Goal: Task Accomplishment & Management: Manage account settings

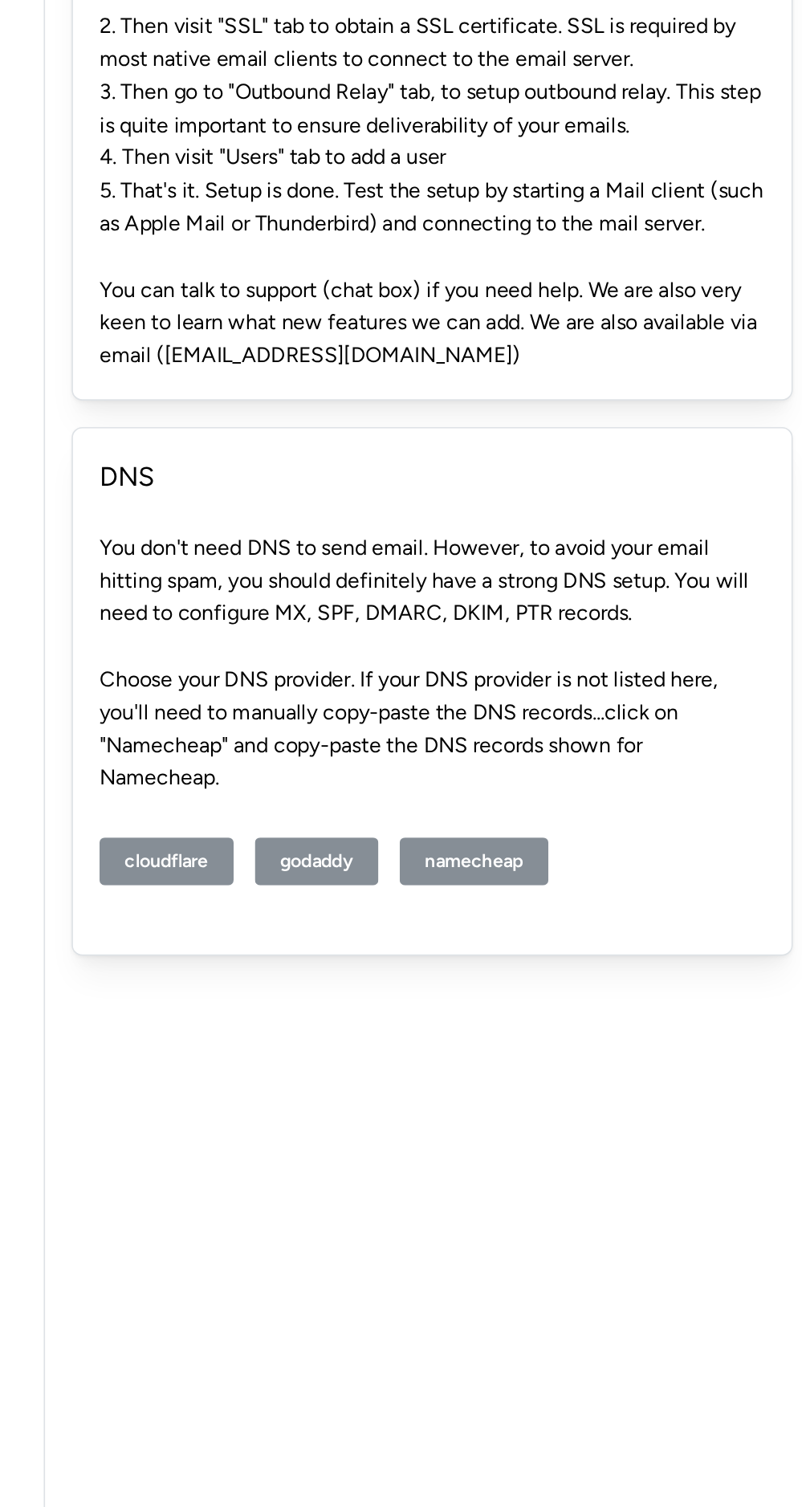
click at [300, 731] on span "cloudflare" at bounding box center [314, 732] width 51 height 27
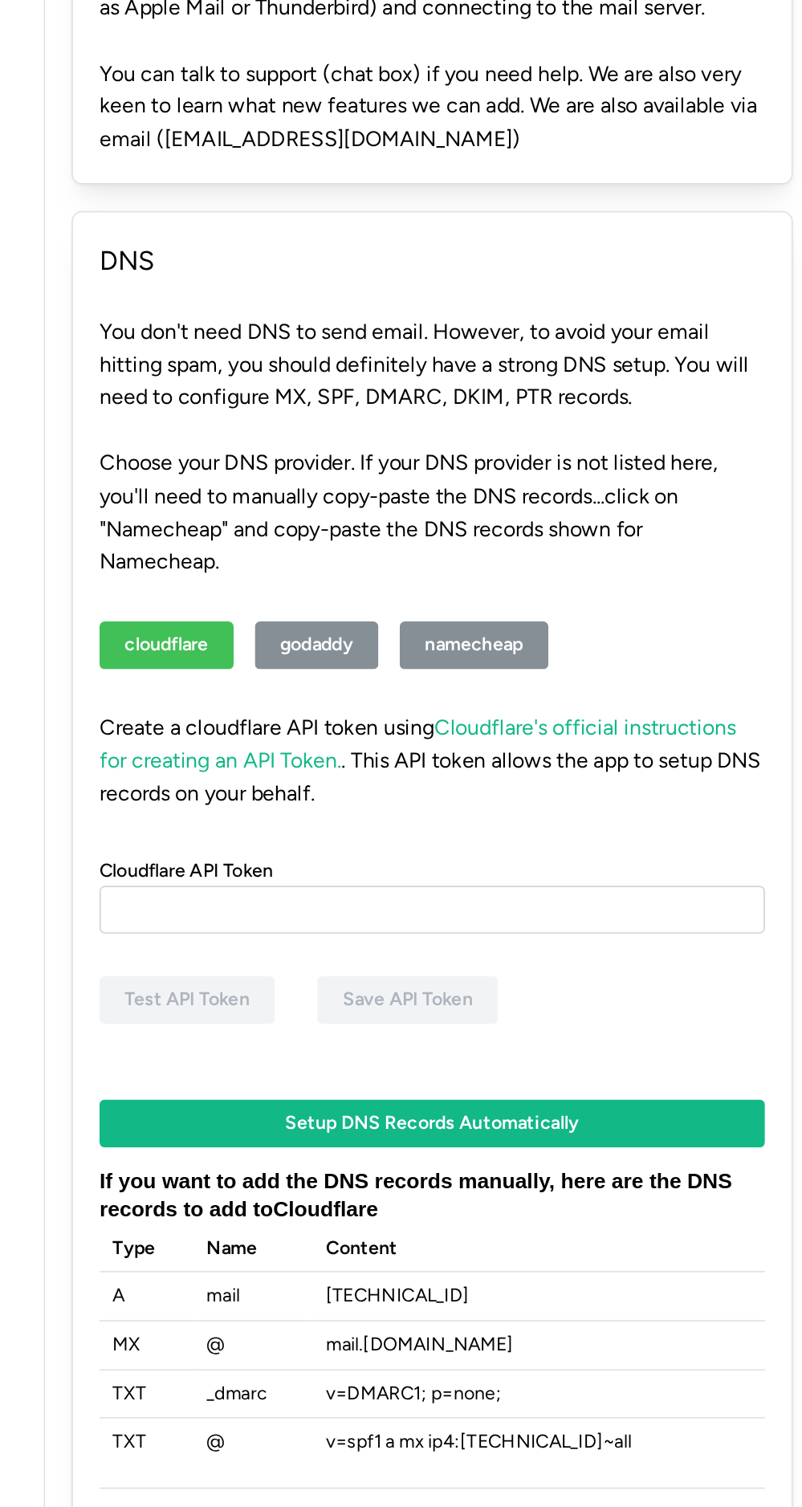
click at [388, 735] on span "godaddy" at bounding box center [405, 732] width 44 height 27
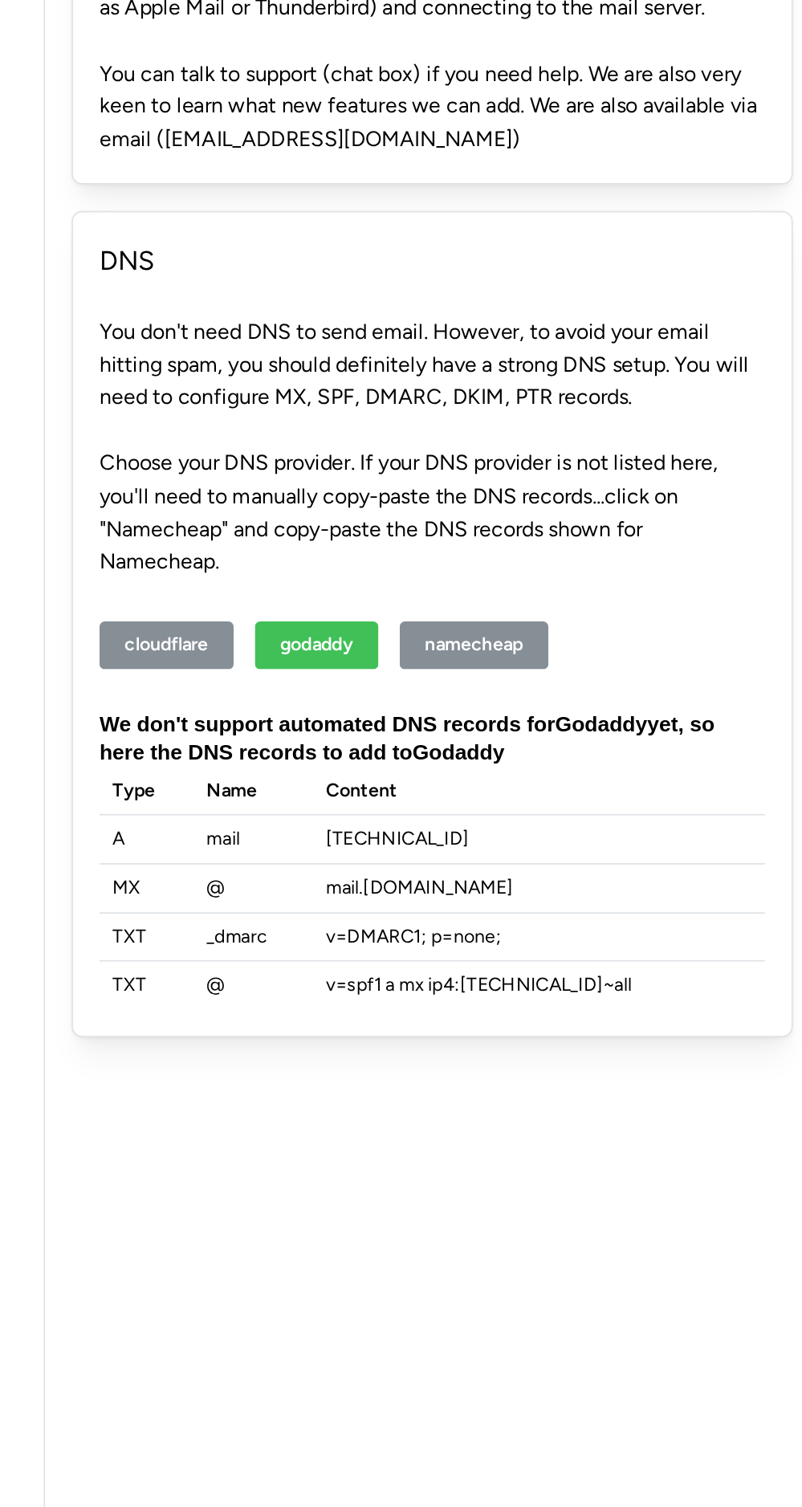
click at [475, 744] on span "namecheap" at bounding box center [499, 732] width 59 height 27
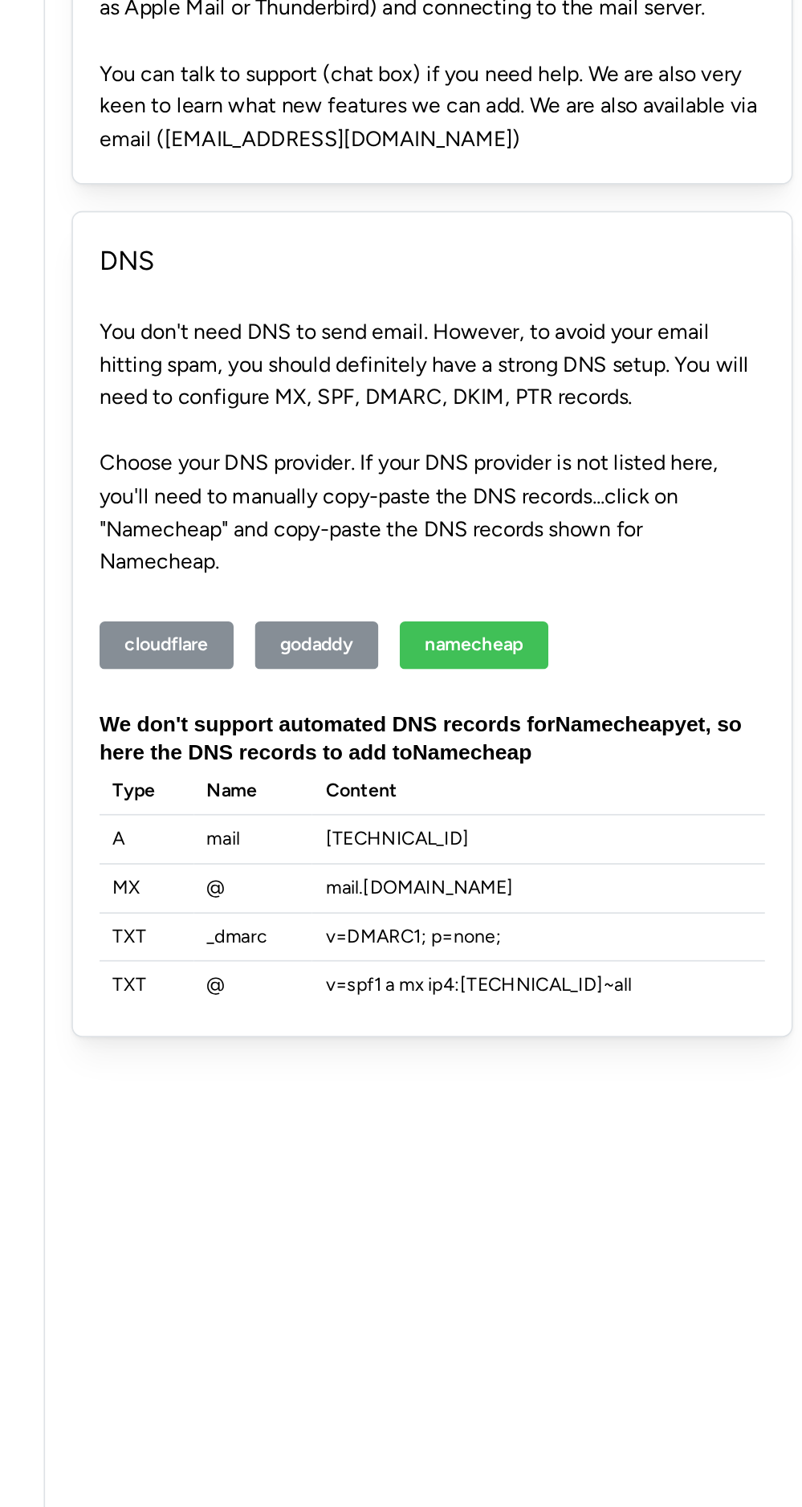
click at [411, 729] on span "godaddy" at bounding box center [405, 732] width 44 height 27
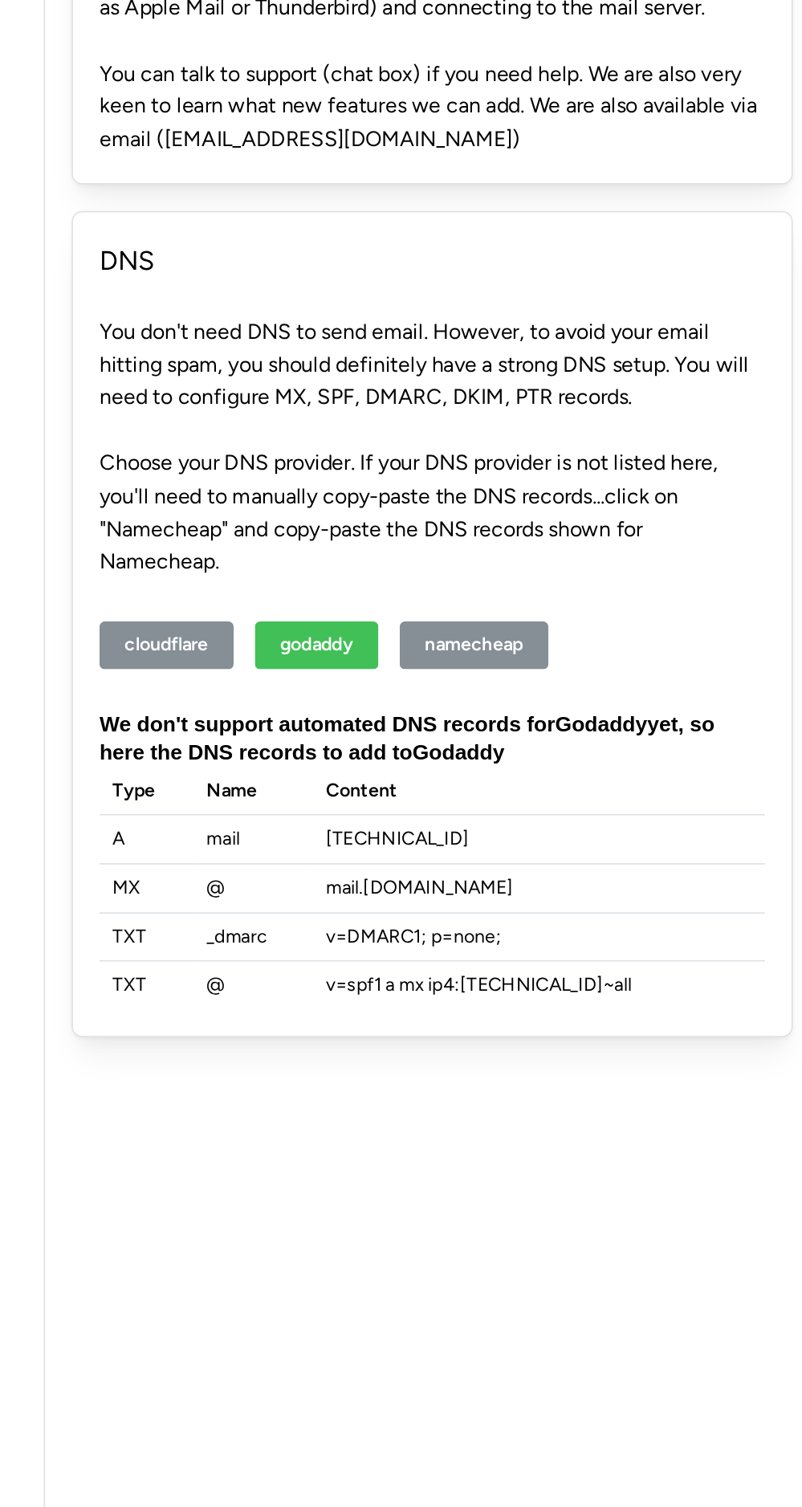
click at [469, 724] on button "namecheap" at bounding box center [500, 733] width 90 height 29
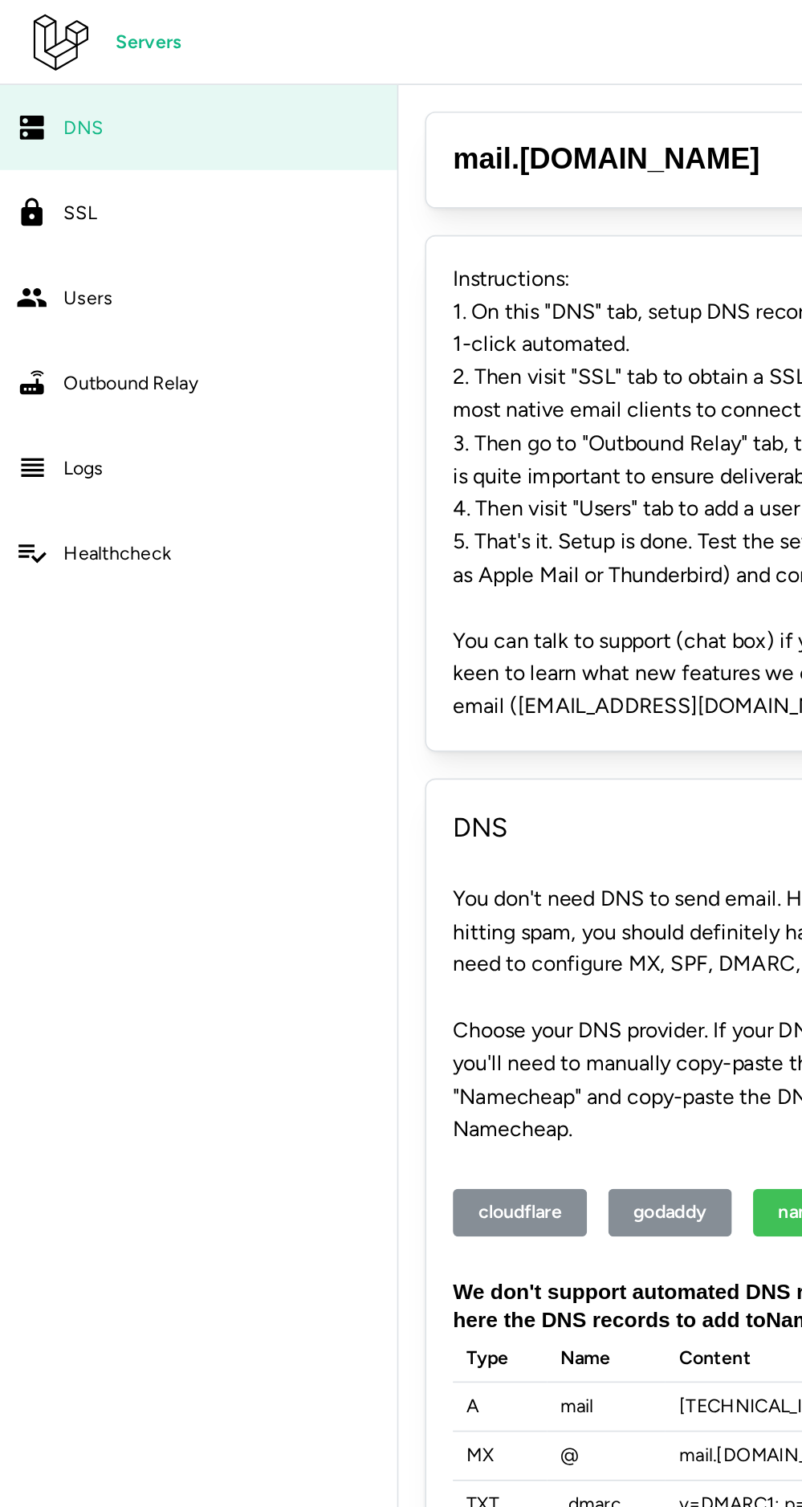
click at [46, 123] on span "SSL" at bounding box center [49, 129] width 20 height 14
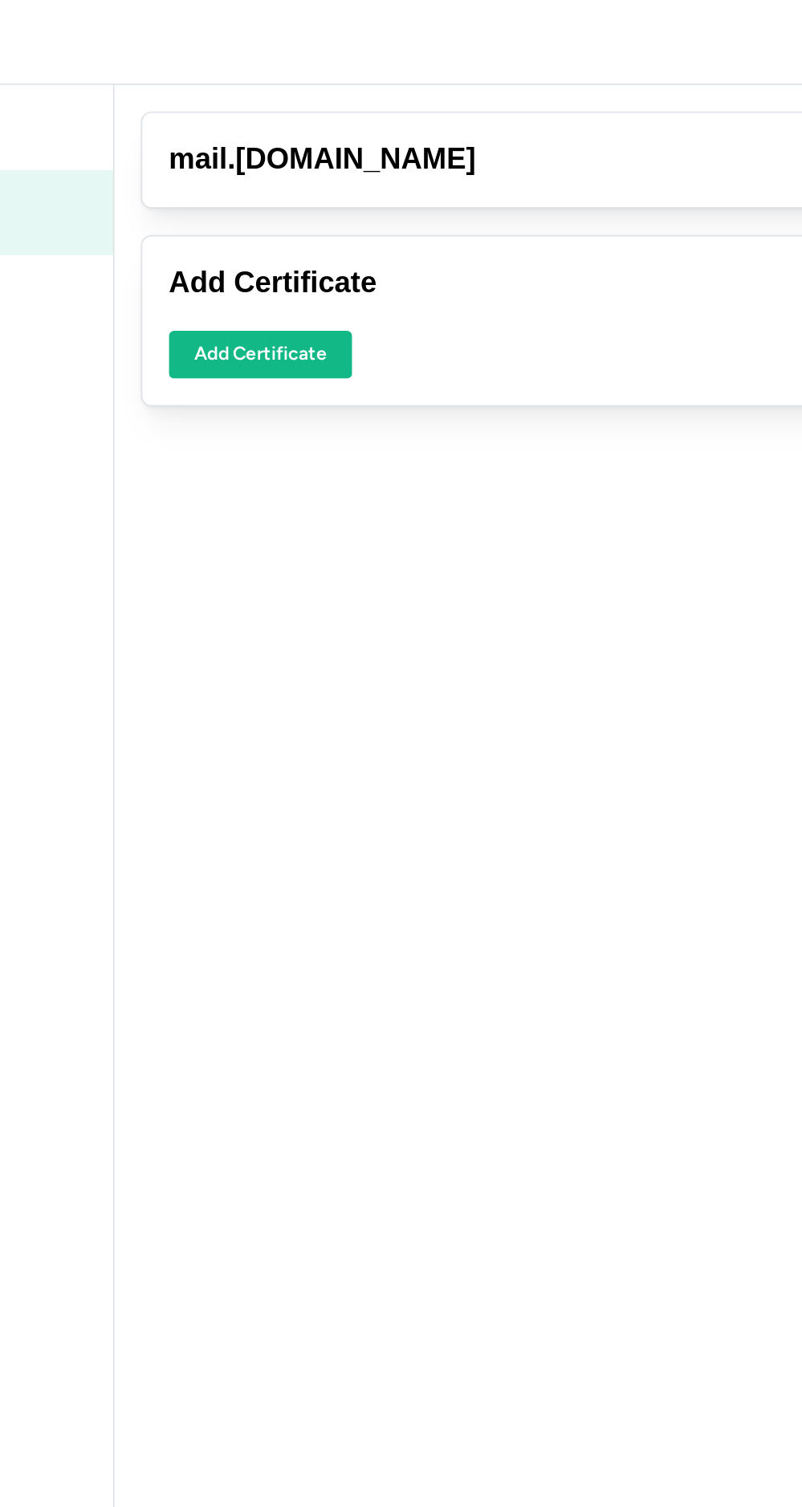
click at [326, 209] on span "Add Certificate" at bounding box center [329, 214] width 80 height 27
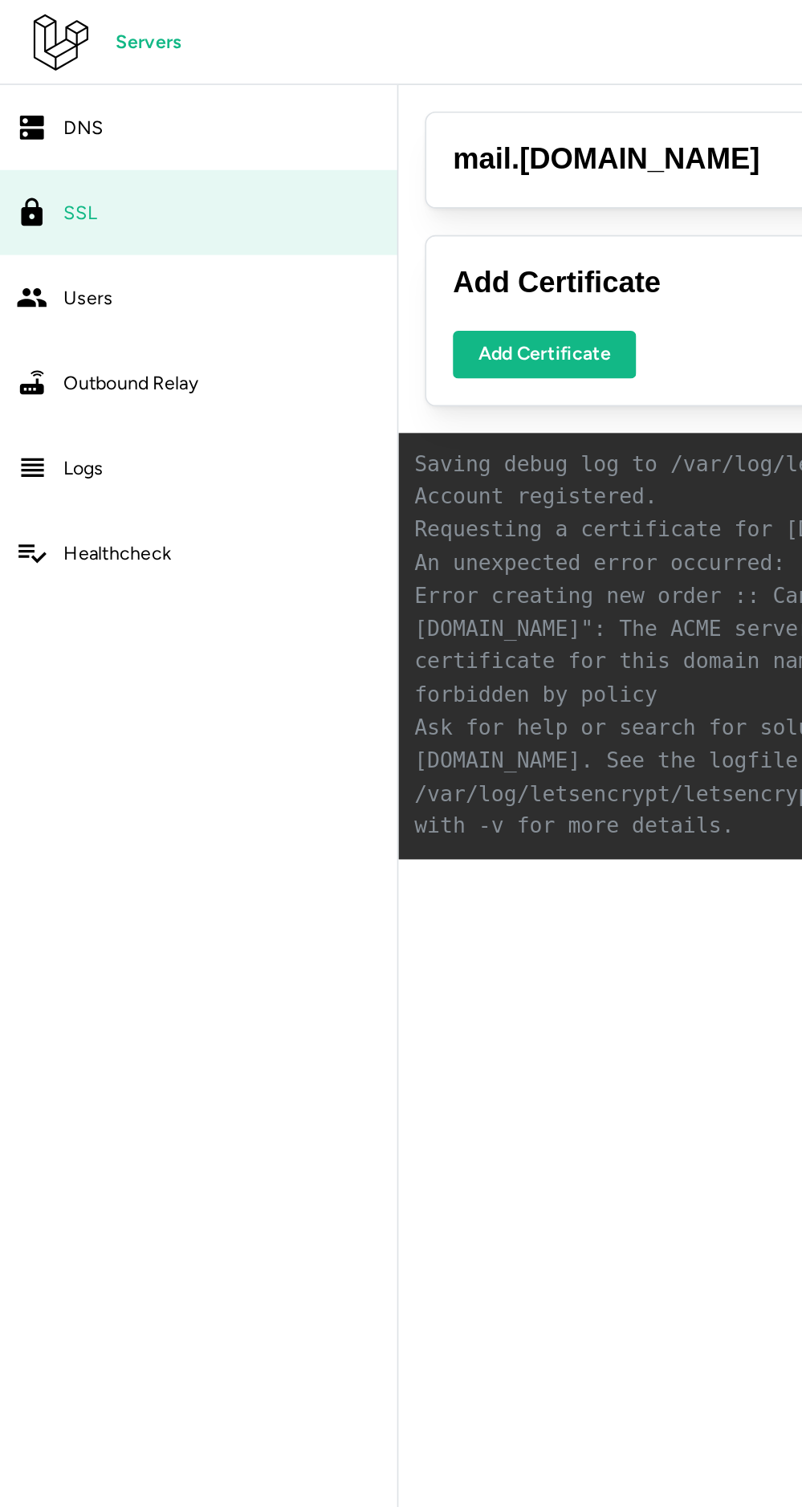
click at [66, 179] on span "Users" at bounding box center [54, 180] width 30 height 14
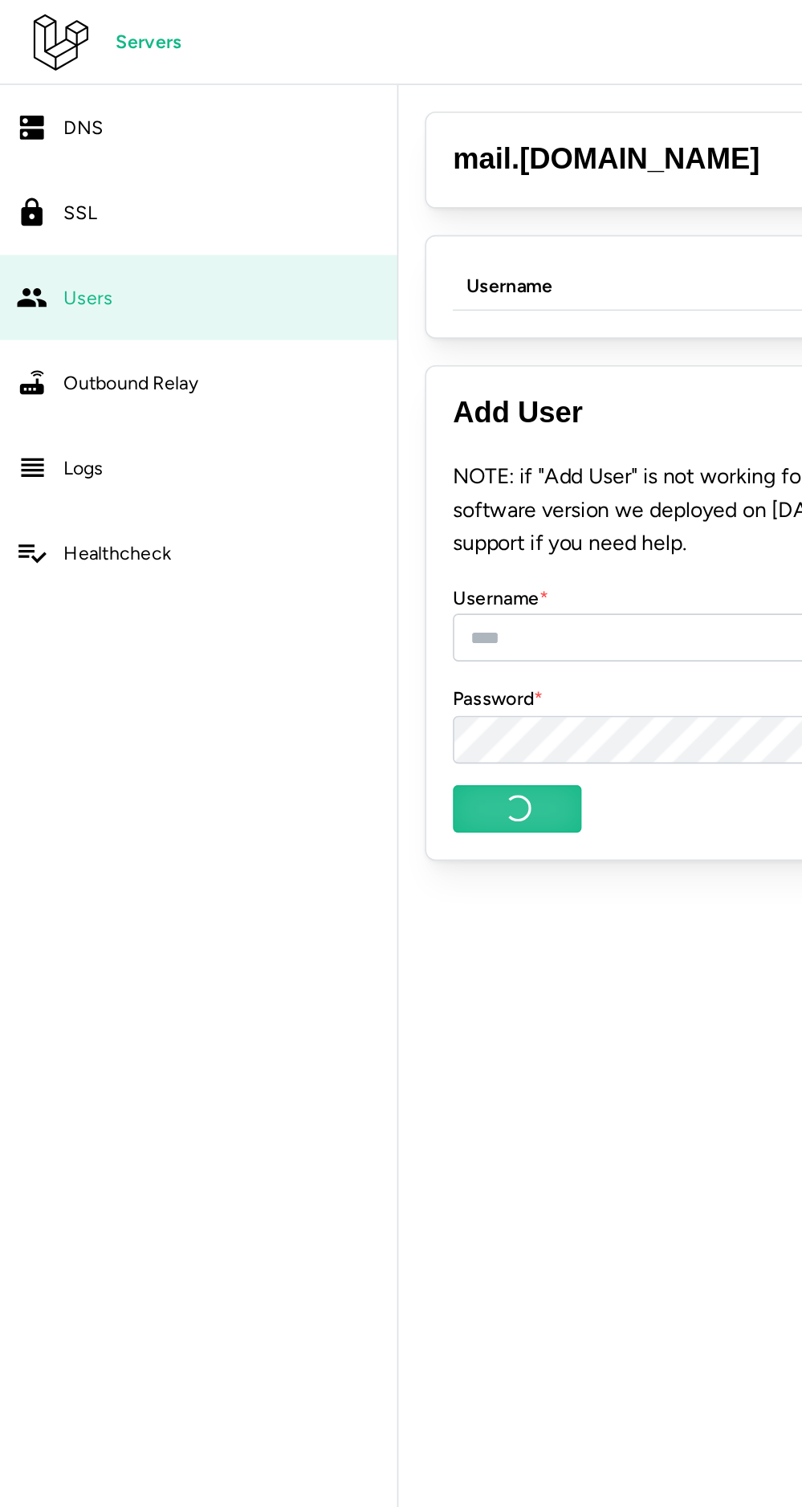
click at [65, 247] on link "Outbound Relay" at bounding box center [120, 231] width 240 height 51
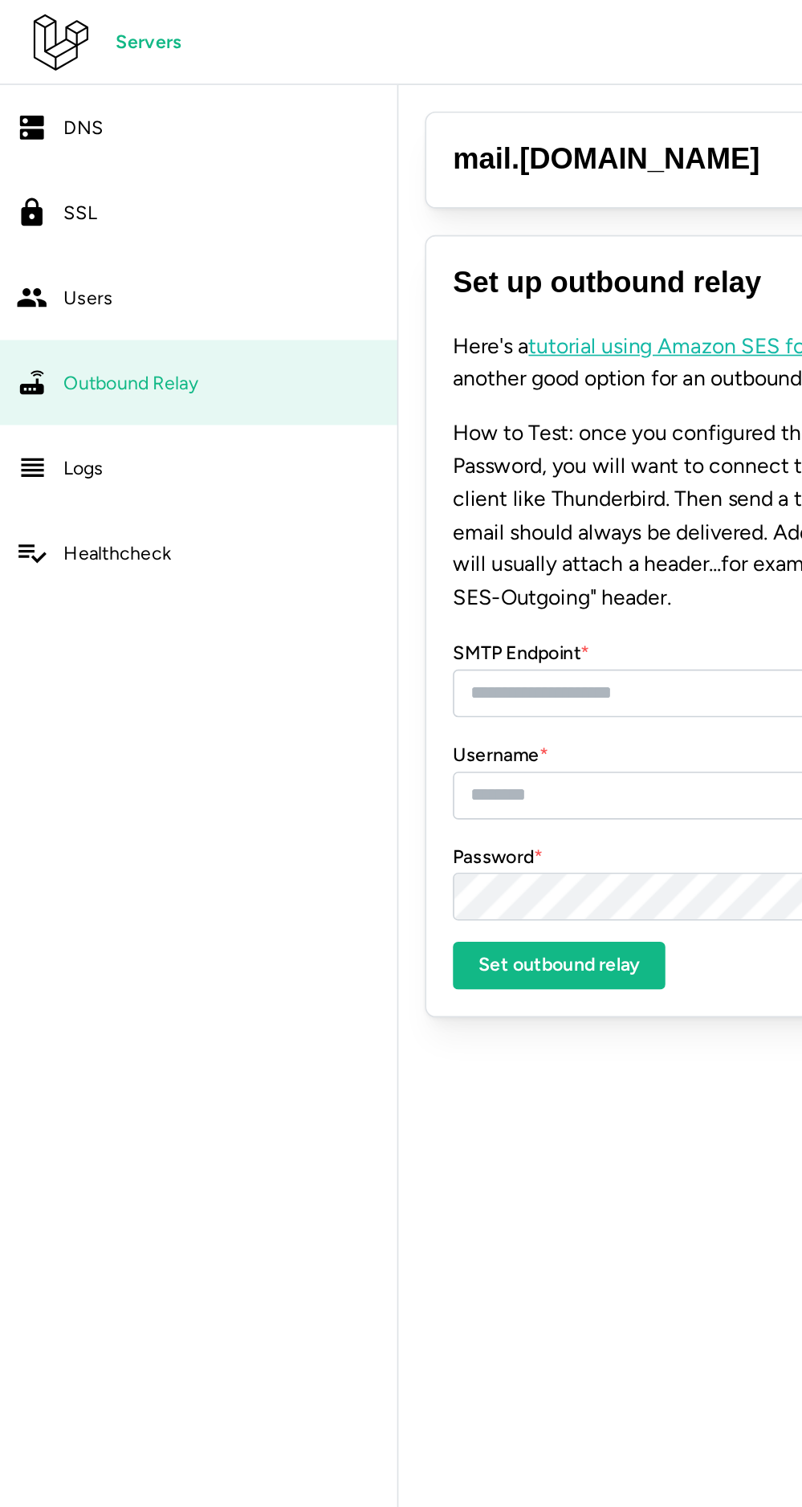
click at [43, 285] on span "Logs" at bounding box center [51, 283] width 24 height 14
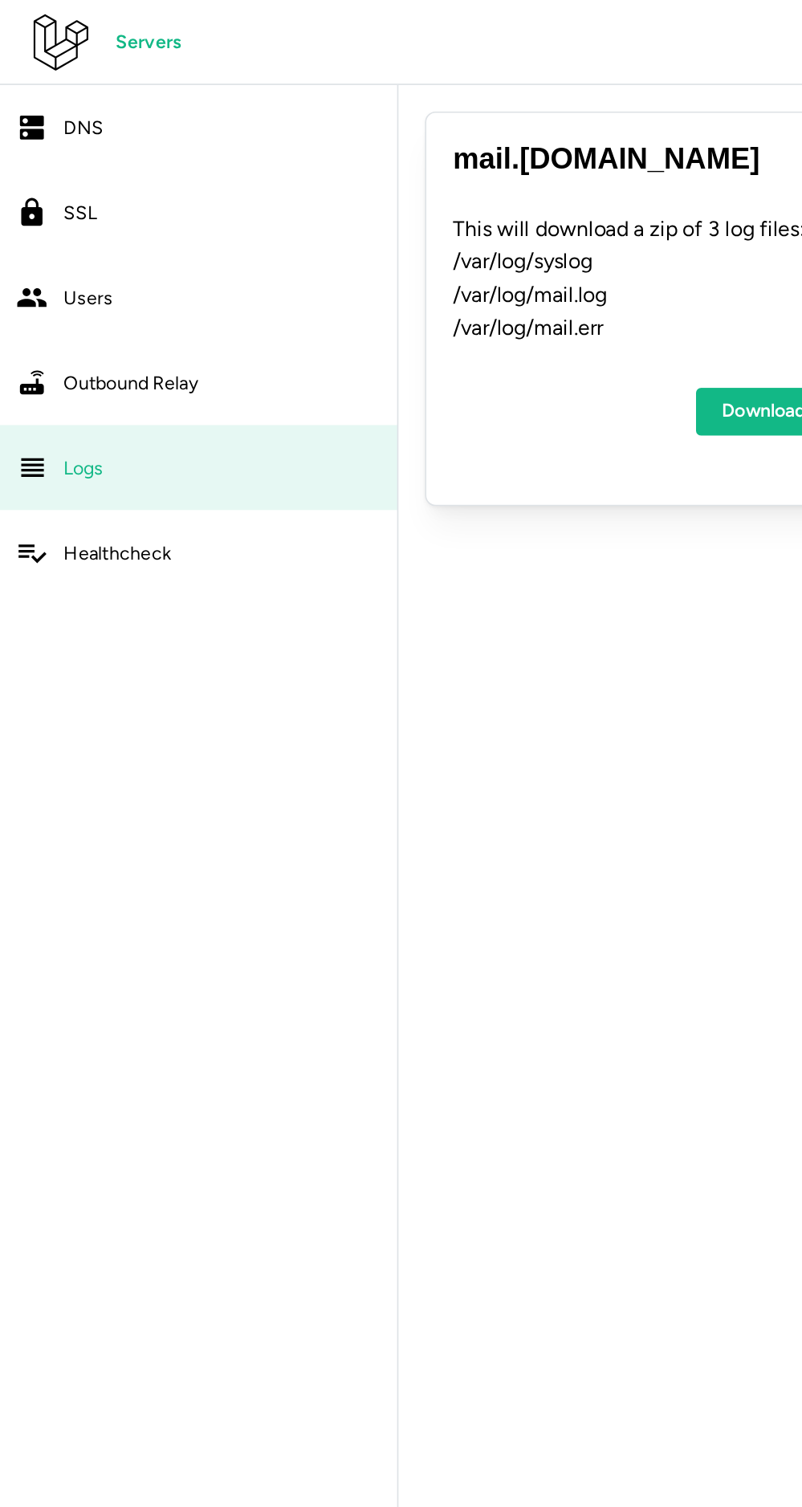
click at [41, 270] on link "Logs" at bounding box center [120, 282] width 240 height 51
click at [47, 340] on div "Healthcheck" at bounding box center [135, 334] width 192 height 20
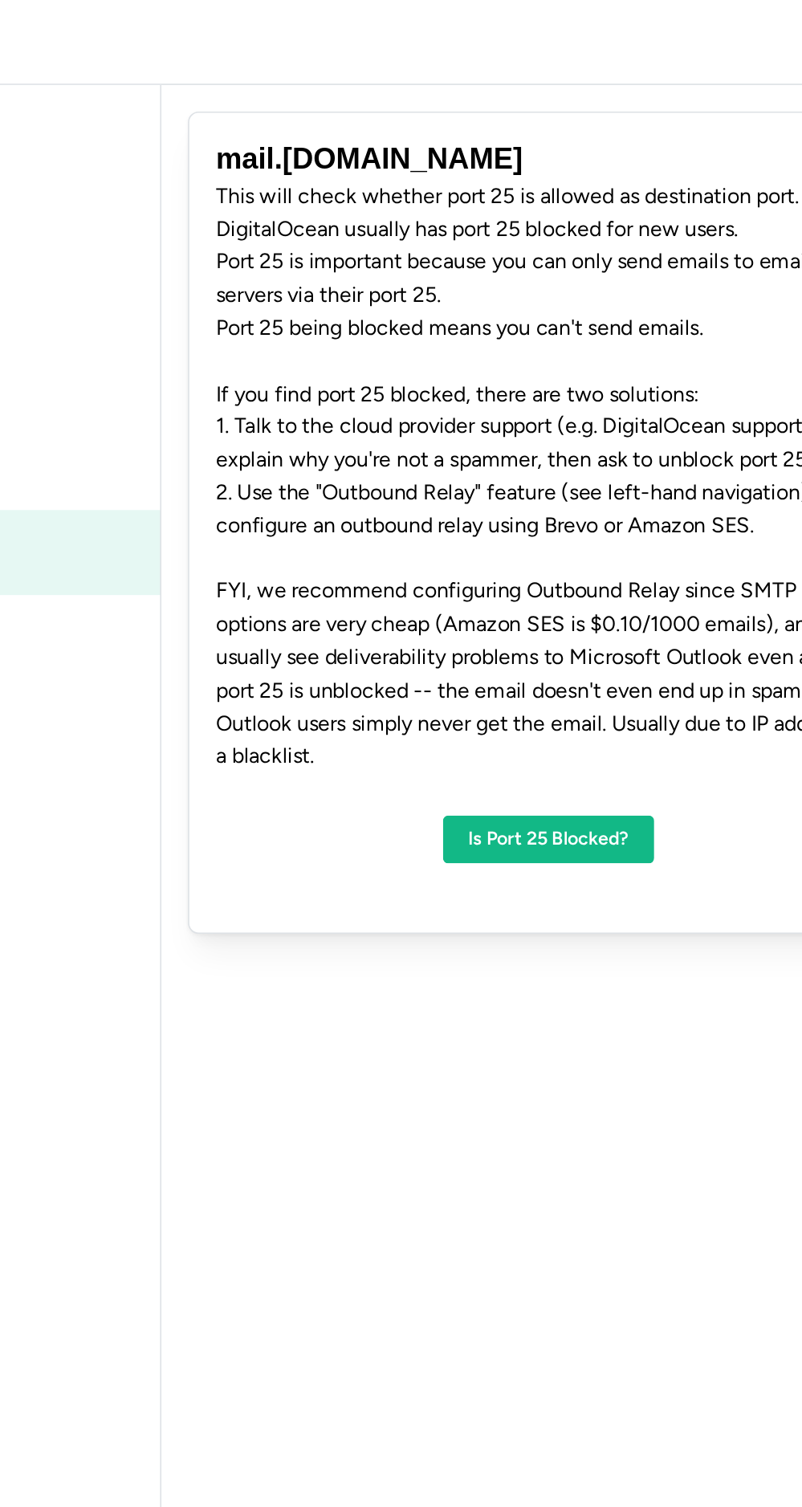
click at [473, 511] on span "Is Port 25 Blocked?" at bounding box center [474, 507] width 97 height 27
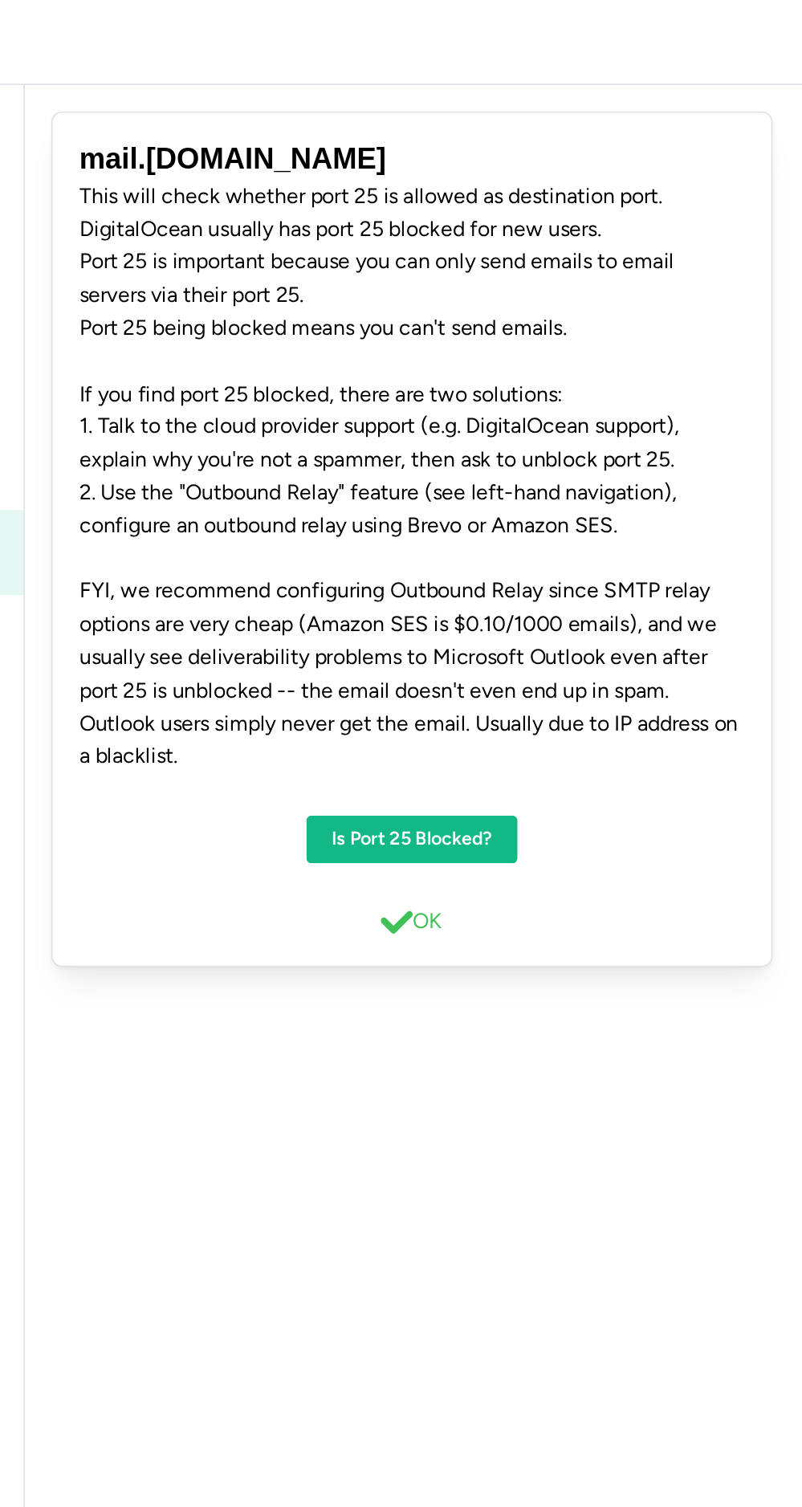
click at [486, 560] on span "OK" at bounding box center [484, 558] width 18 height 20
click at [527, 642] on main "mail . gmail.com This will check whether port 25 is allowed as destination port…" at bounding box center [401, 753] width 802 height 1507
click at [558, 644] on main "mail . gmail.com This will check whether port 25 is allowed as destination port…" at bounding box center [401, 753] width 802 height 1507
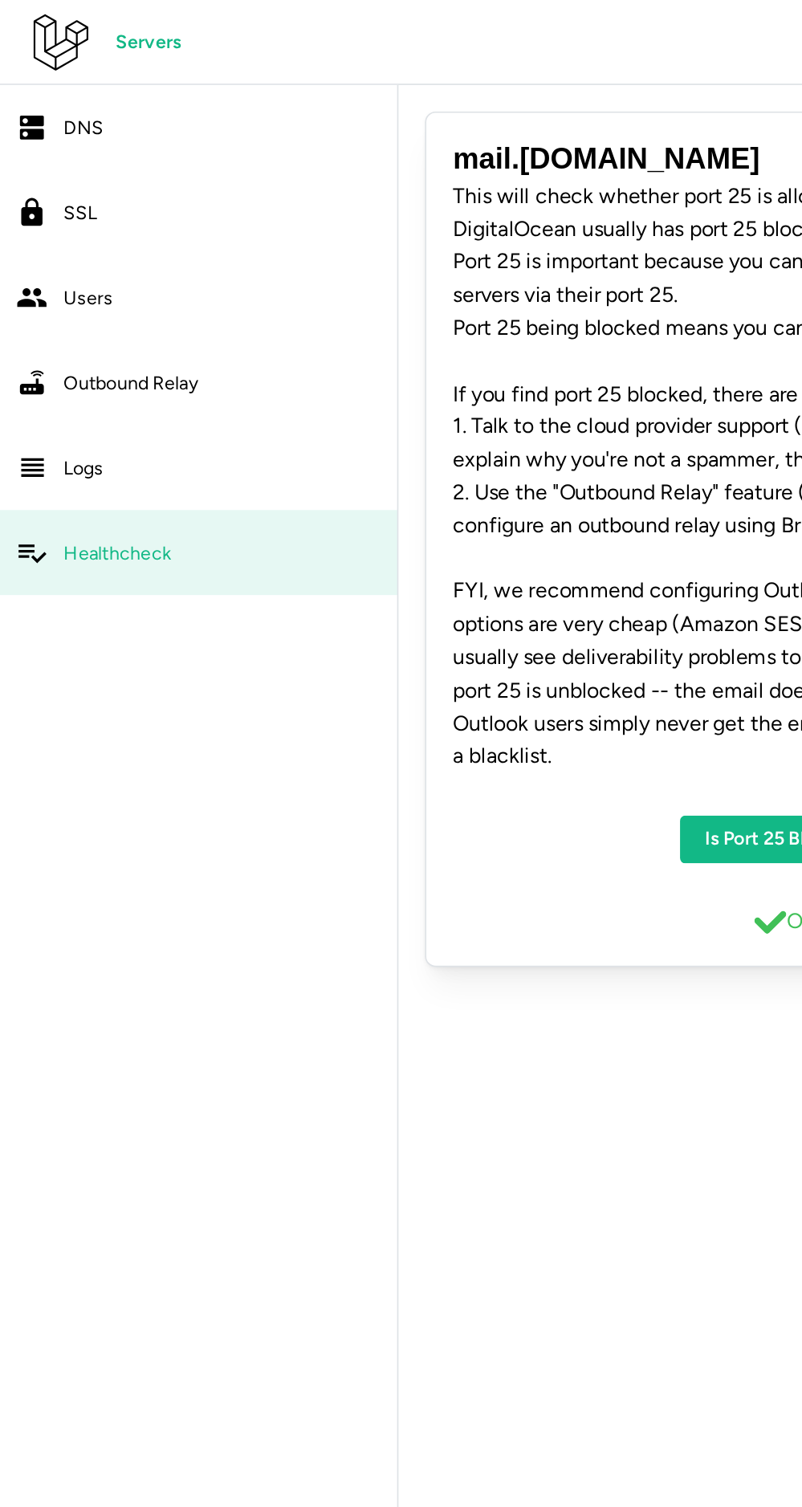
click at [31, 284] on link "Logs" at bounding box center [120, 282] width 240 height 51
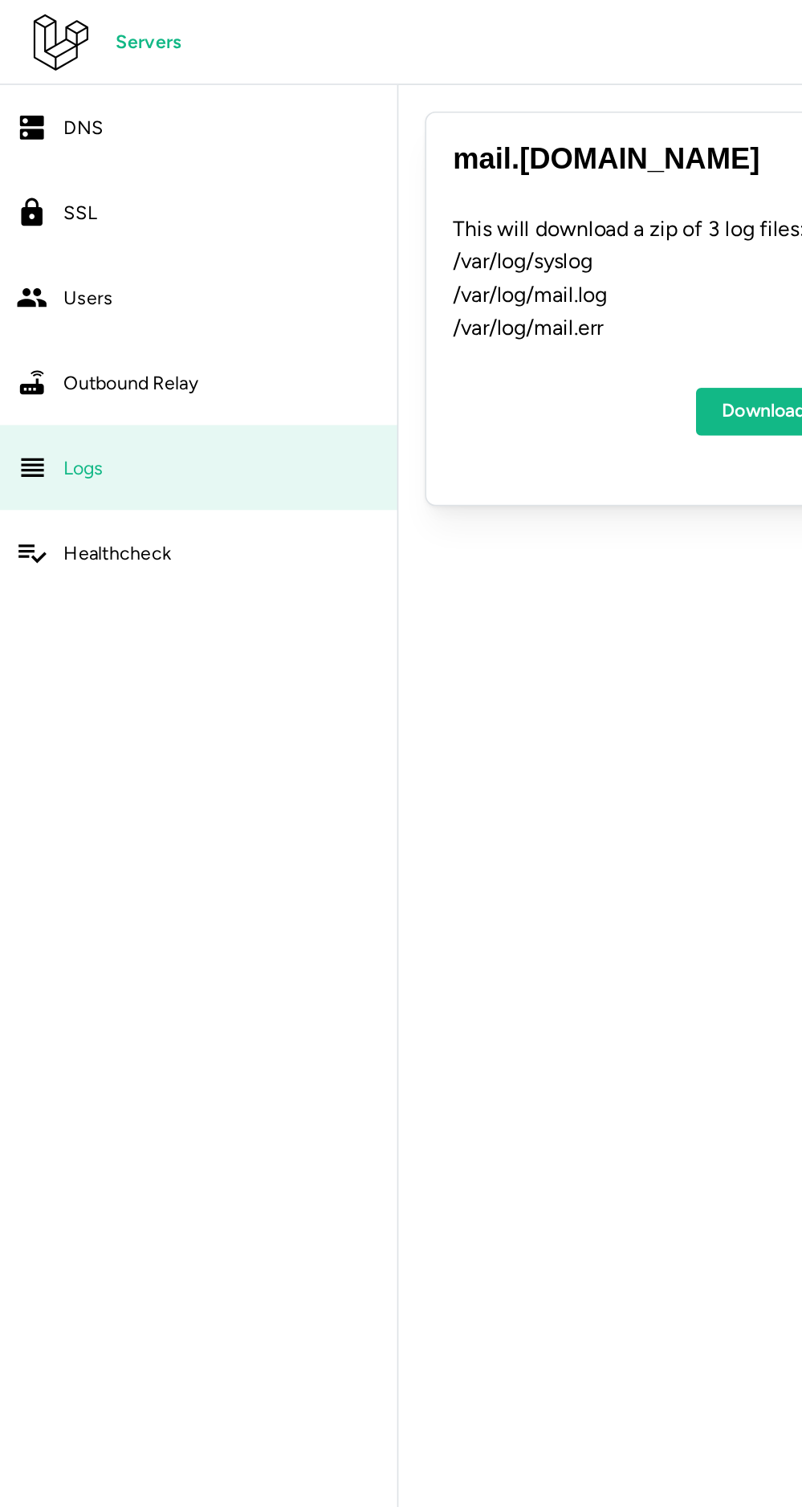
click at [42, 189] on div "Users" at bounding box center [135, 180] width 192 height 20
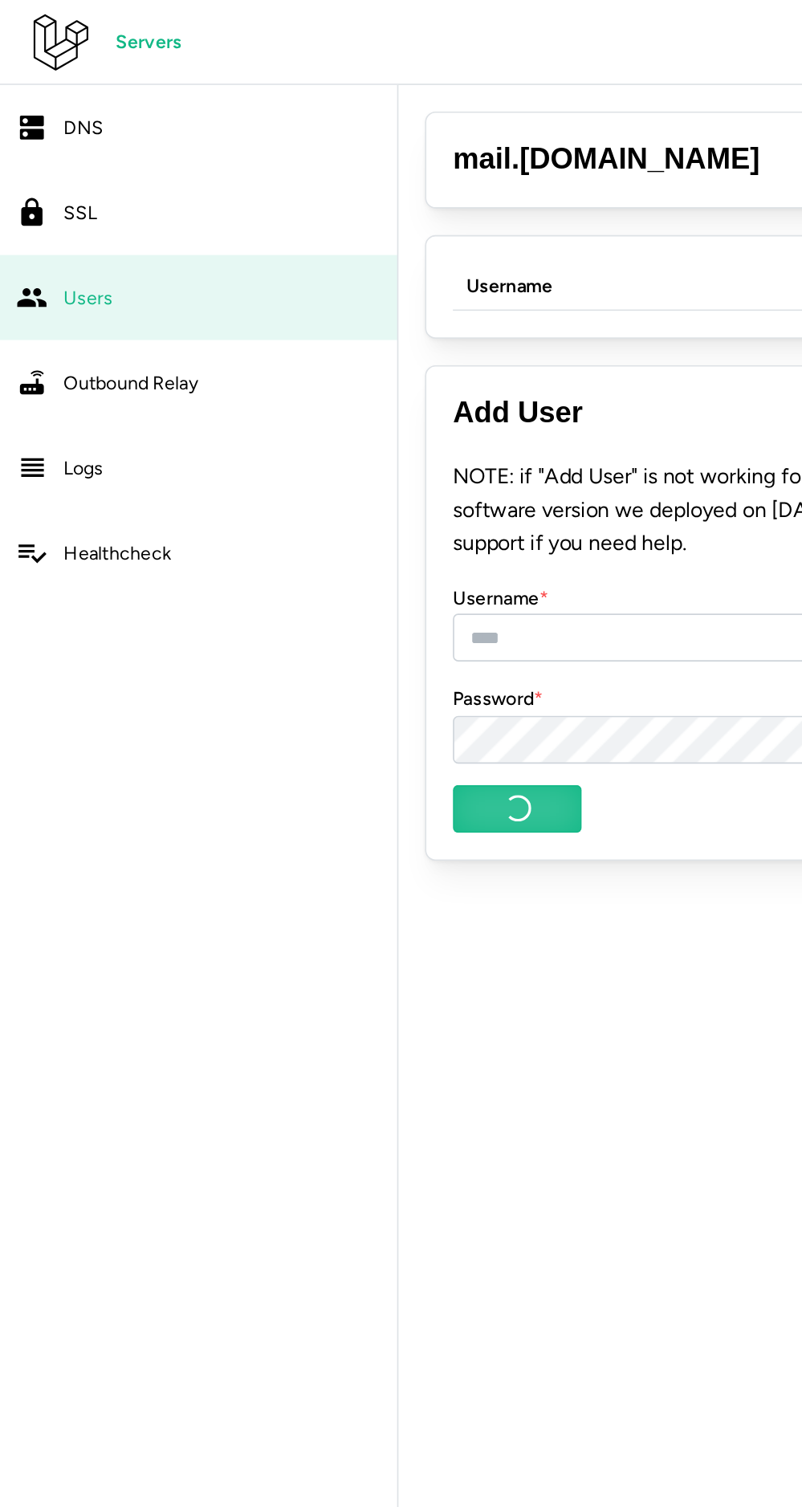
click at [39, 238] on span "Outbound Relay" at bounding box center [79, 232] width 81 height 14
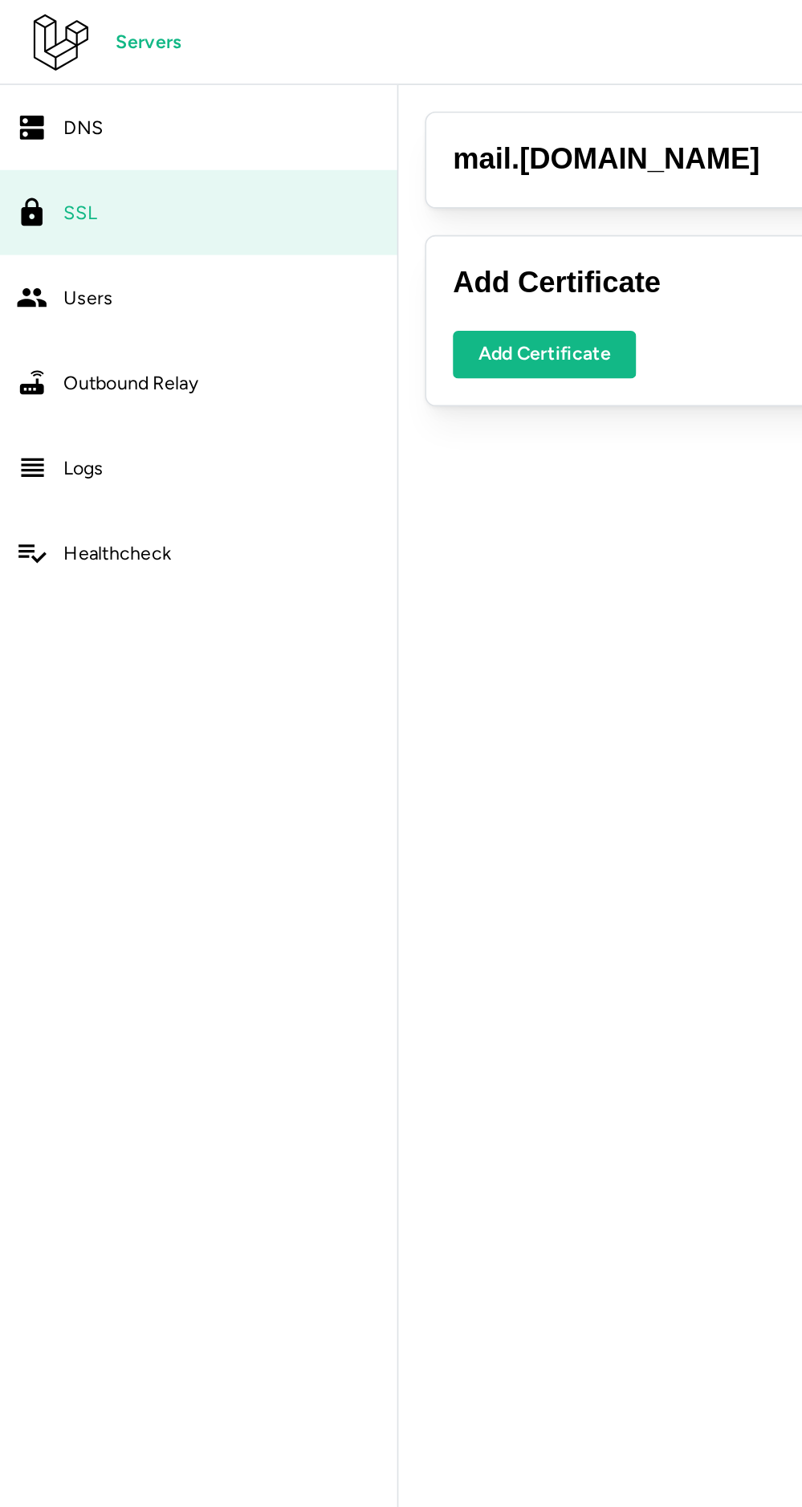
click at [33, 233] on link "Outbound Relay" at bounding box center [120, 231] width 240 height 51
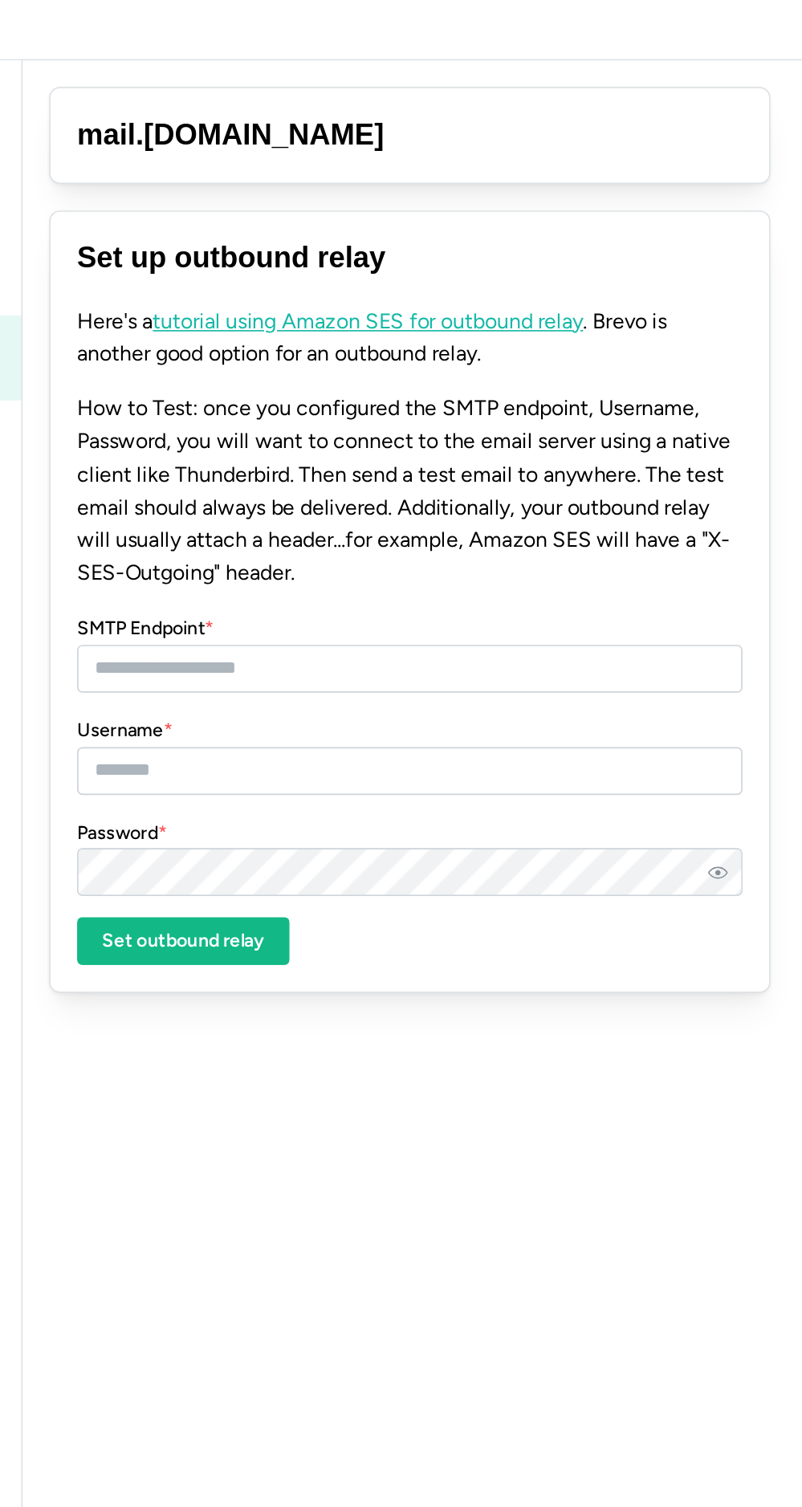
click at [243, 419] on div "mail . gmail.com Set up outbound relay Here's a tutorial using Amazon SES for o…" at bounding box center [475, 341] width 468 height 580
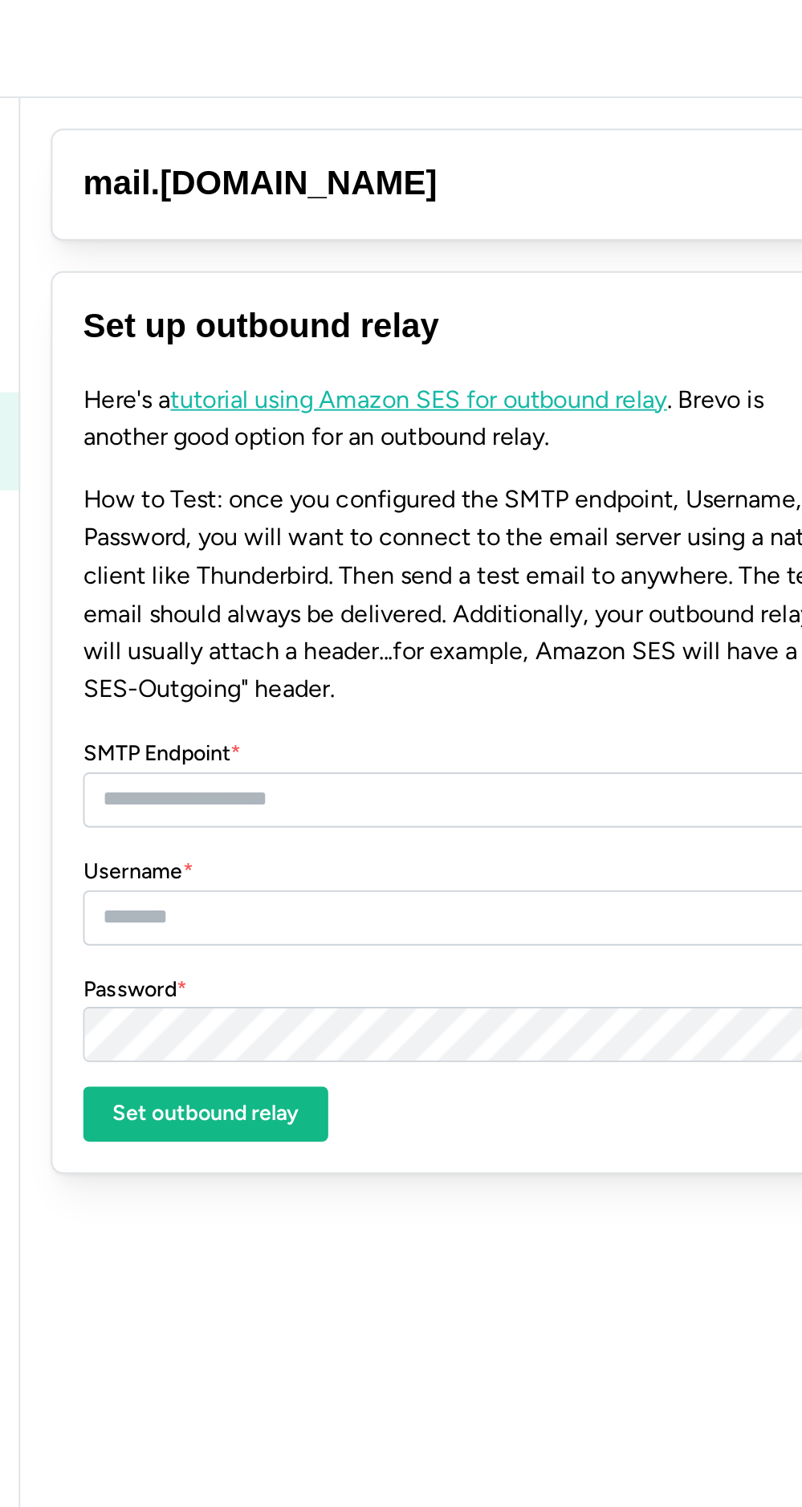
click at [596, 379] on form "Here's a tutorial using Amazon SES for outbound relay . Brevo is another good o…" at bounding box center [475, 399] width 402 height 399
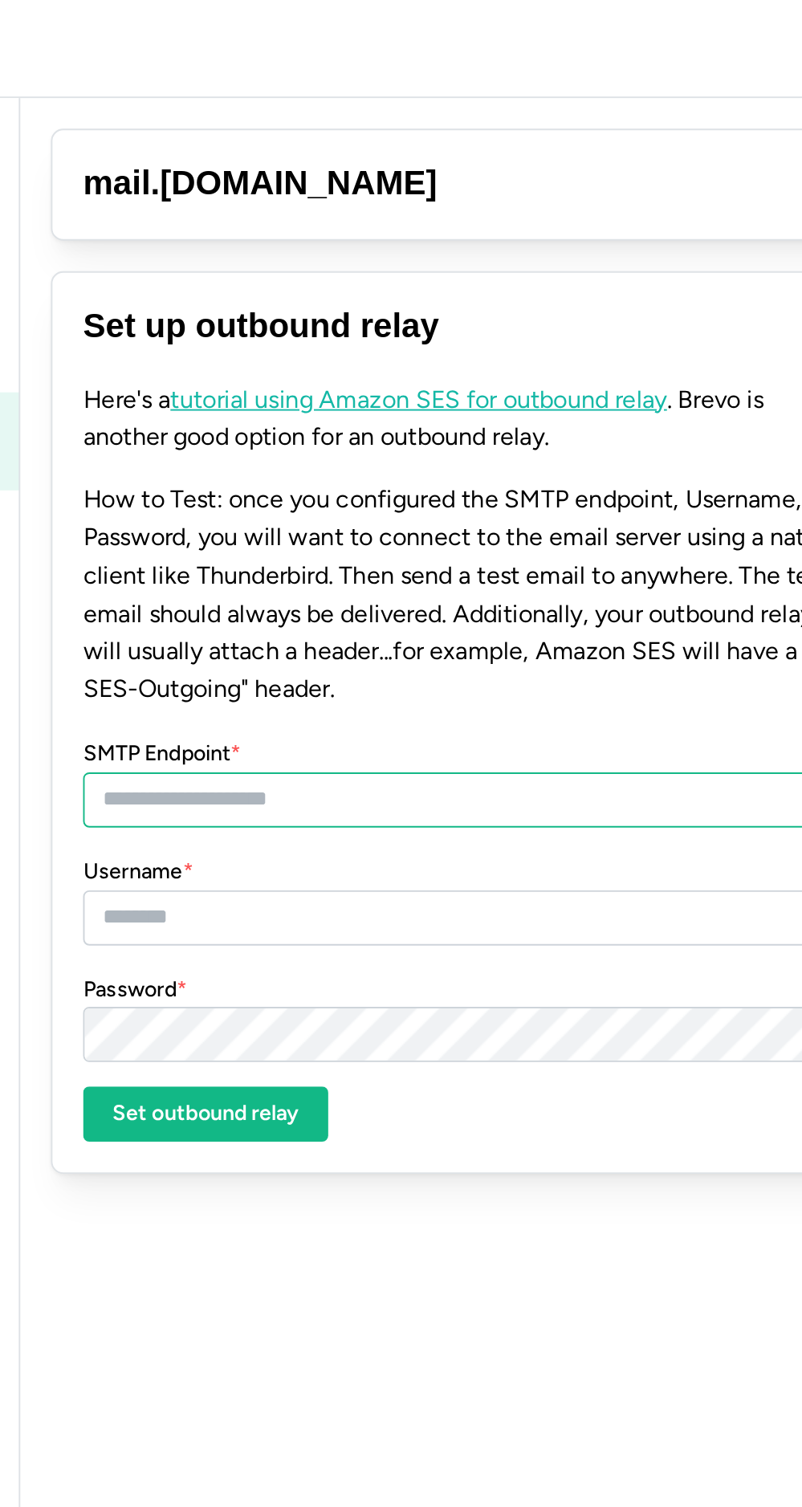
click at [506, 406] on input "SMTP Endpoint *" at bounding box center [475, 419] width 402 height 29
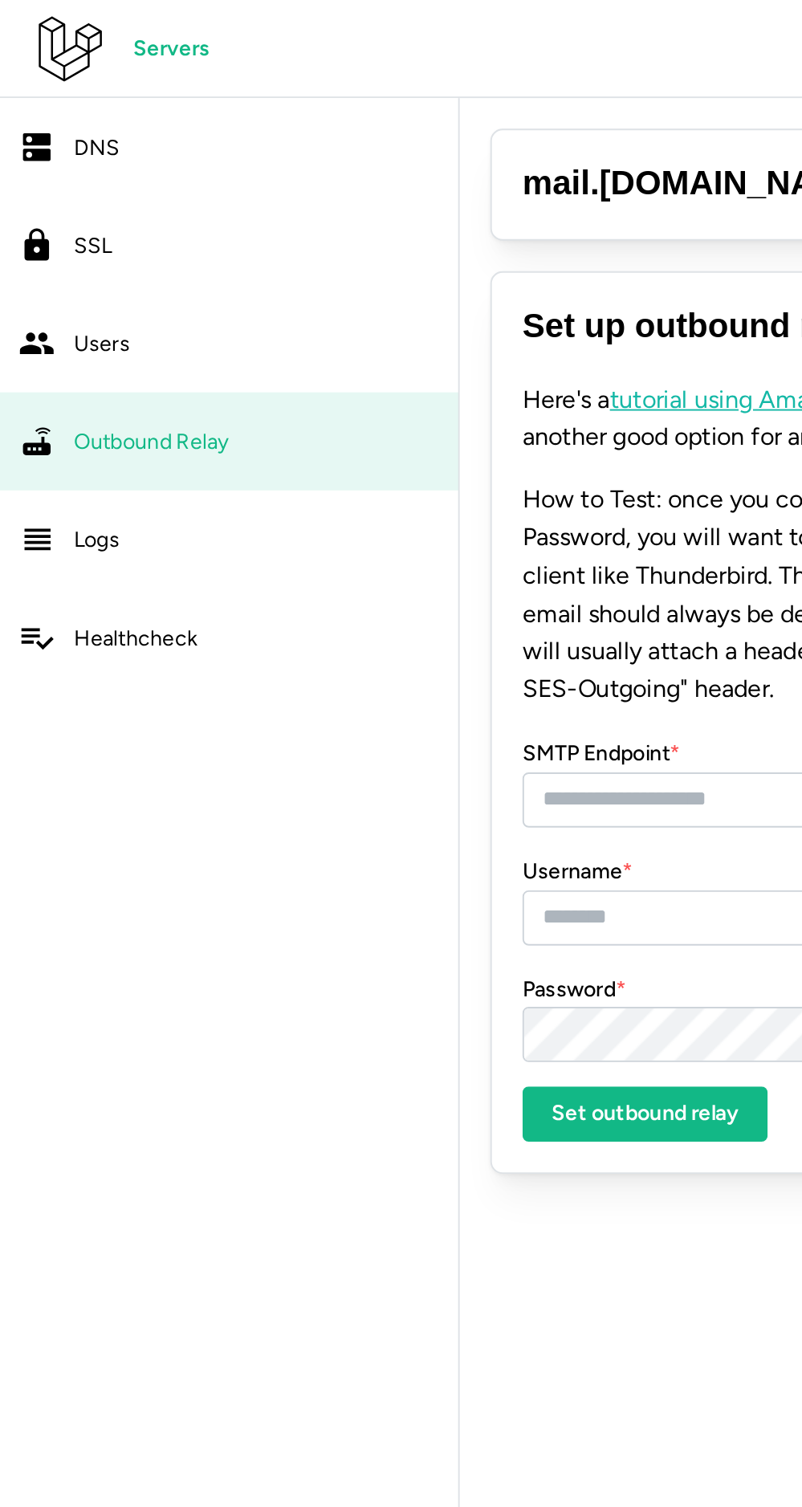
click at [43, 36] on icon at bounding box center [36, 26] width 33 height 34
click at [30, 75] on link "DNS" at bounding box center [120, 76] width 240 height 51
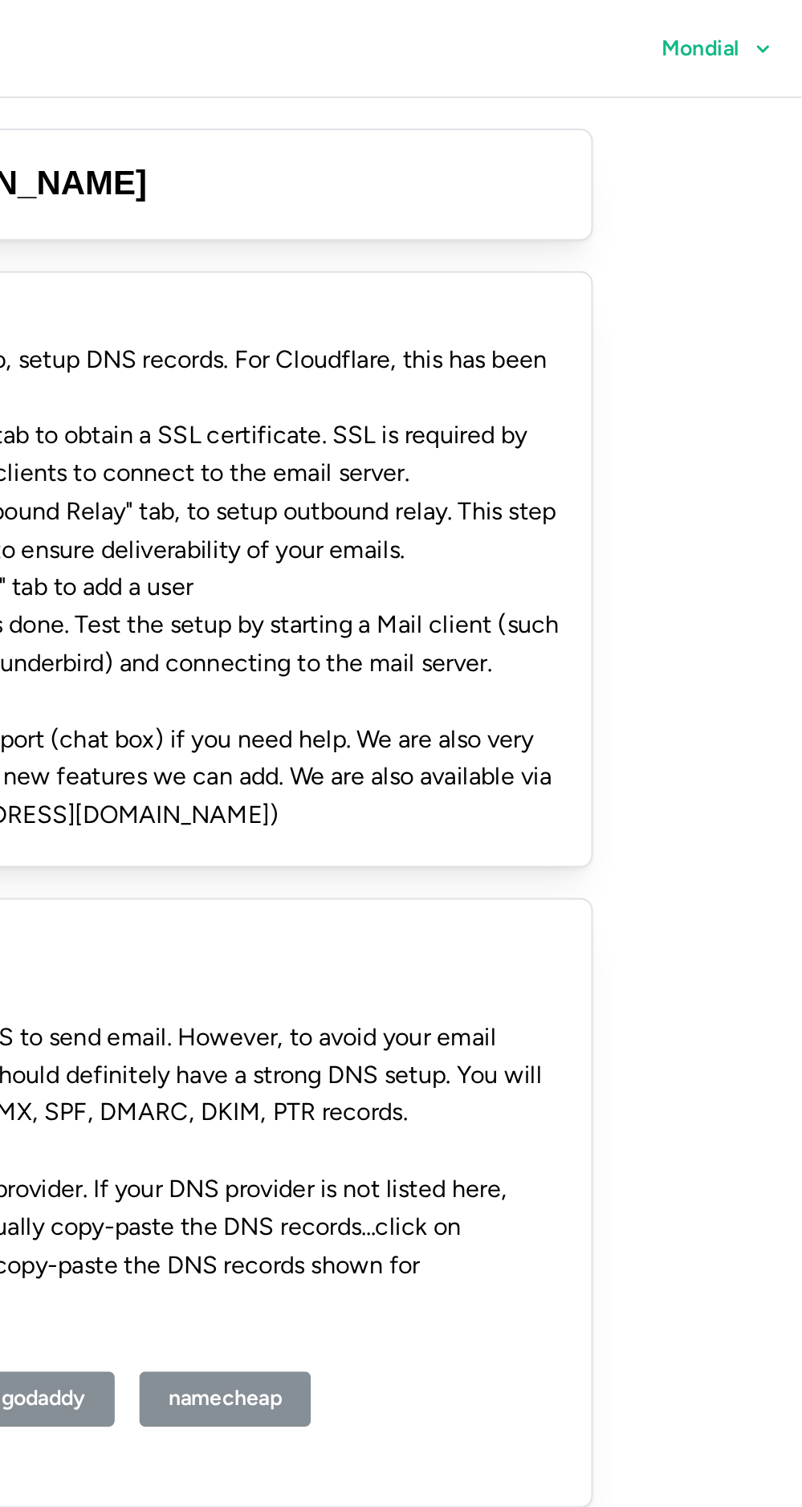
click at [776, 36] on span "Mondial" at bounding box center [758, 25] width 58 height 27
click at [770, 73] on span "Profile" at bounding box center [763, 71] width 33 height 27
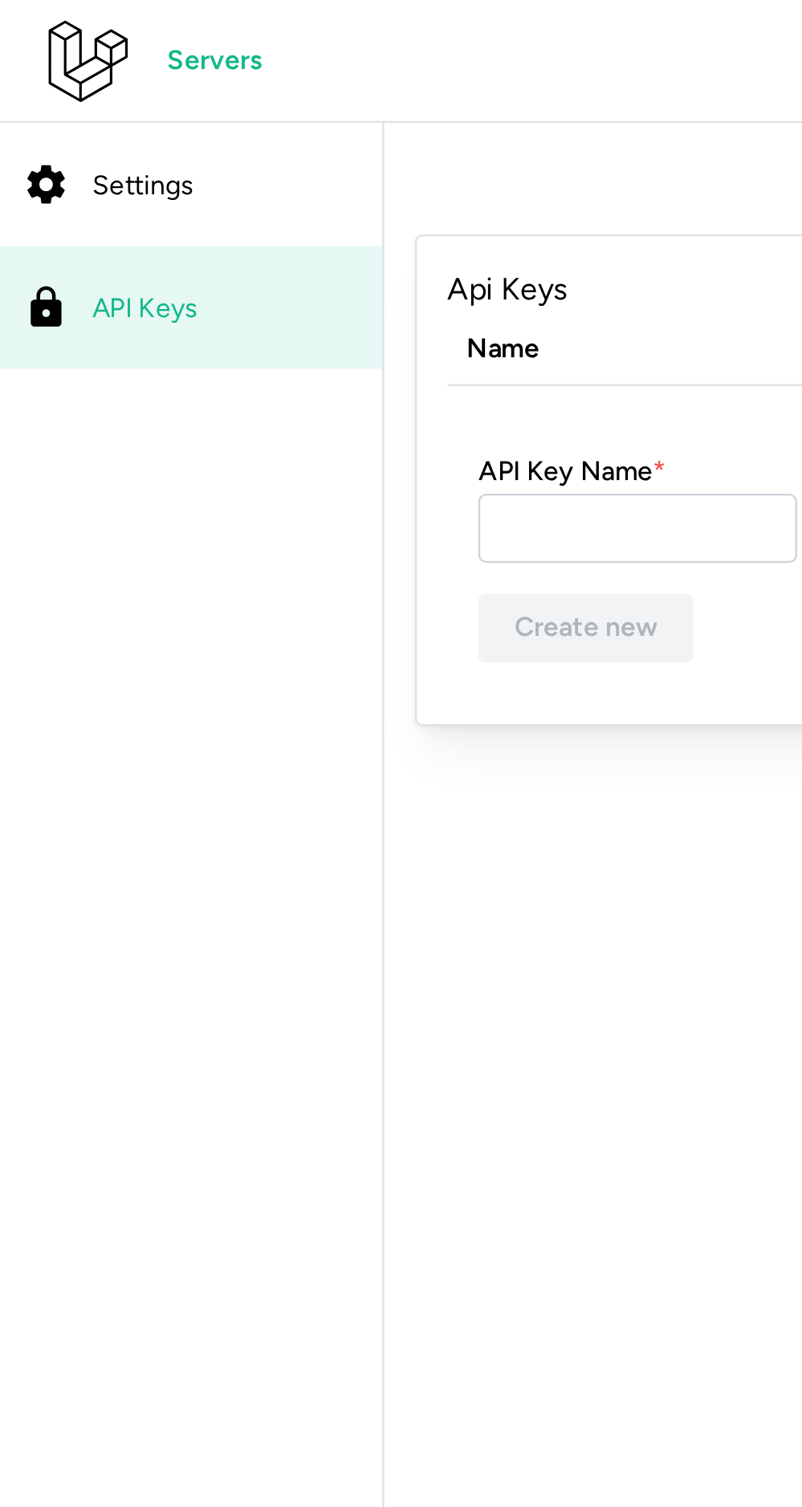
click at [24, 85] on icon at bounding box center [19, 77] width 19 height 39
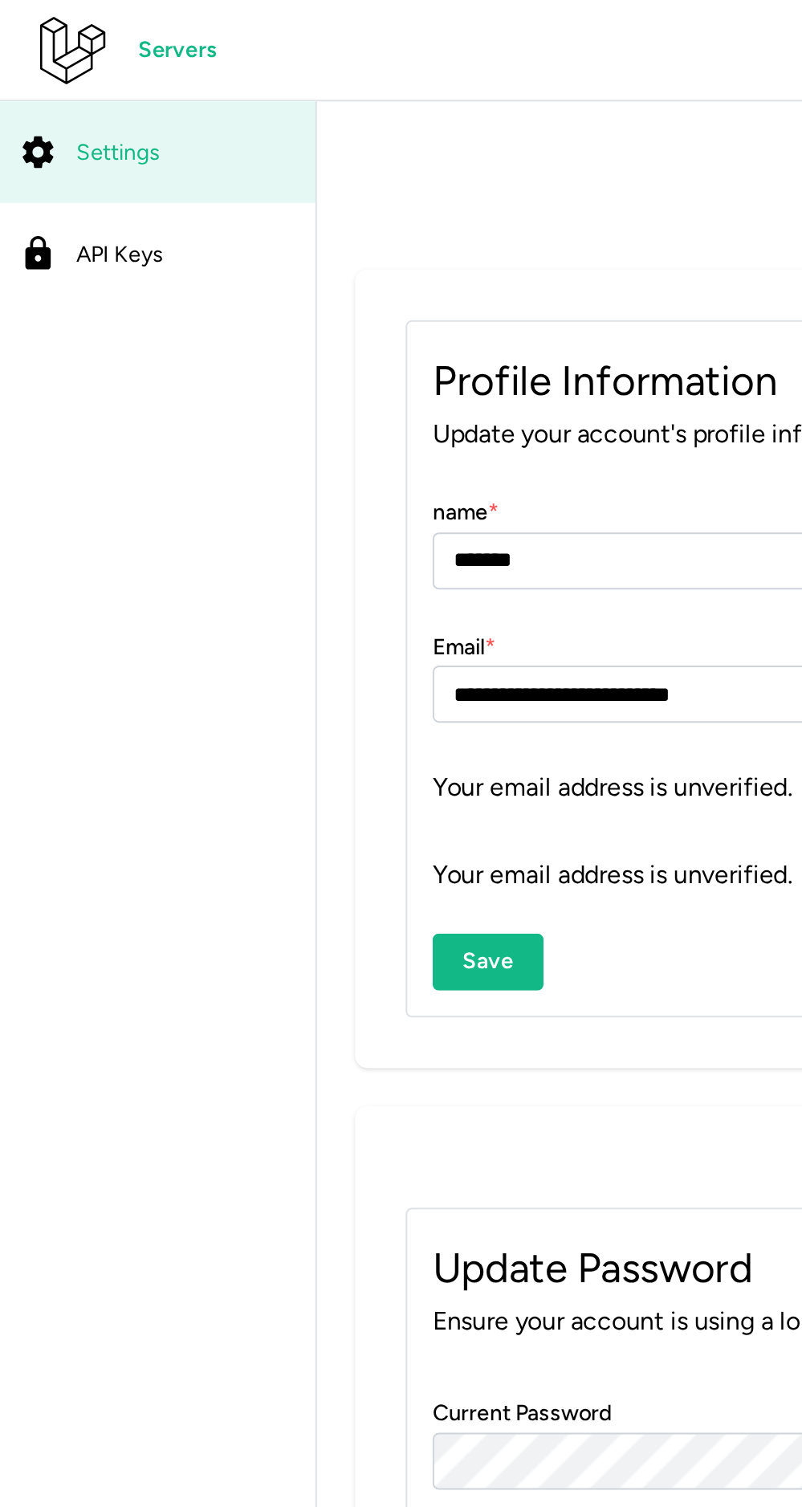
click at [30, 120] on link "API Keys" at bounding box center [80, 128] width 160 height 51
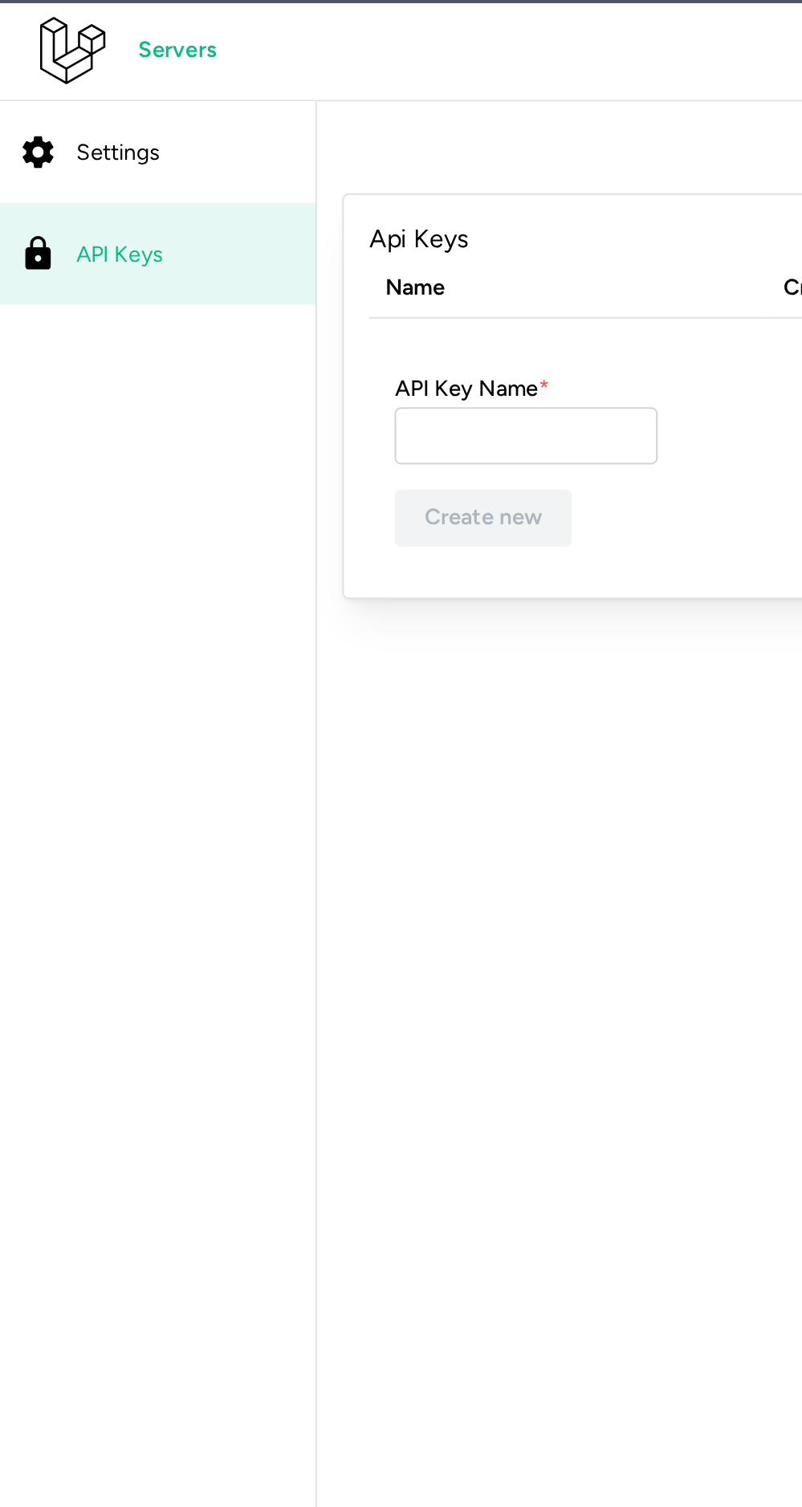
click at [30, 21] on icon at bounding box center [35, 25] width 39 height 39
click at [31, 21] on icon at bounding box center [35, 25] width 39 height 39
click at [88, 23] on span "Servers" at bounding box center [90, 25] width 40 height 27
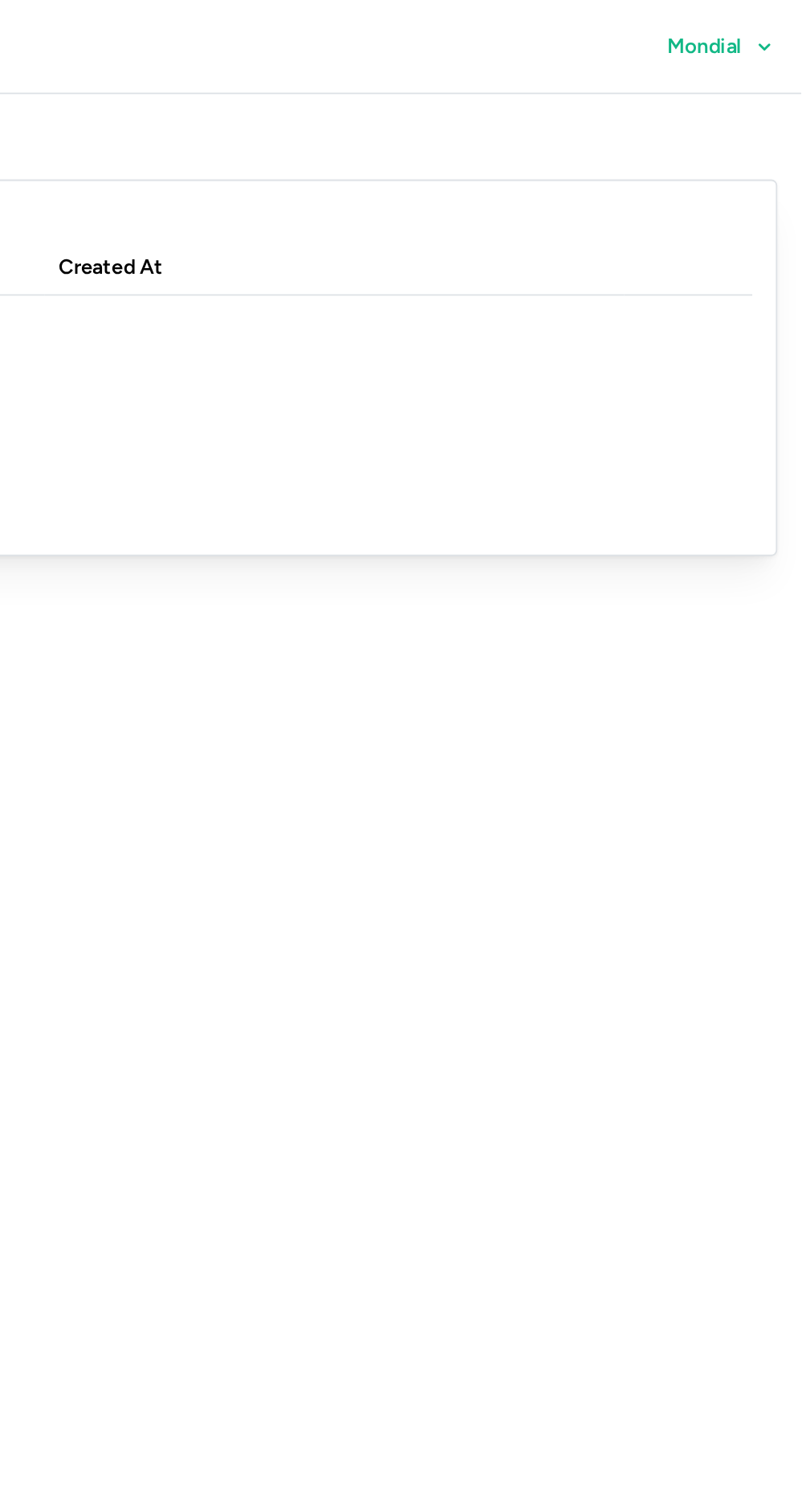
click at [774, 28] on span "Mondial" at bounding box center [758, 25] width 58 height 27
click at [782, 108] on span "Log out" at bounding box center [766, 110] width 39 height 27
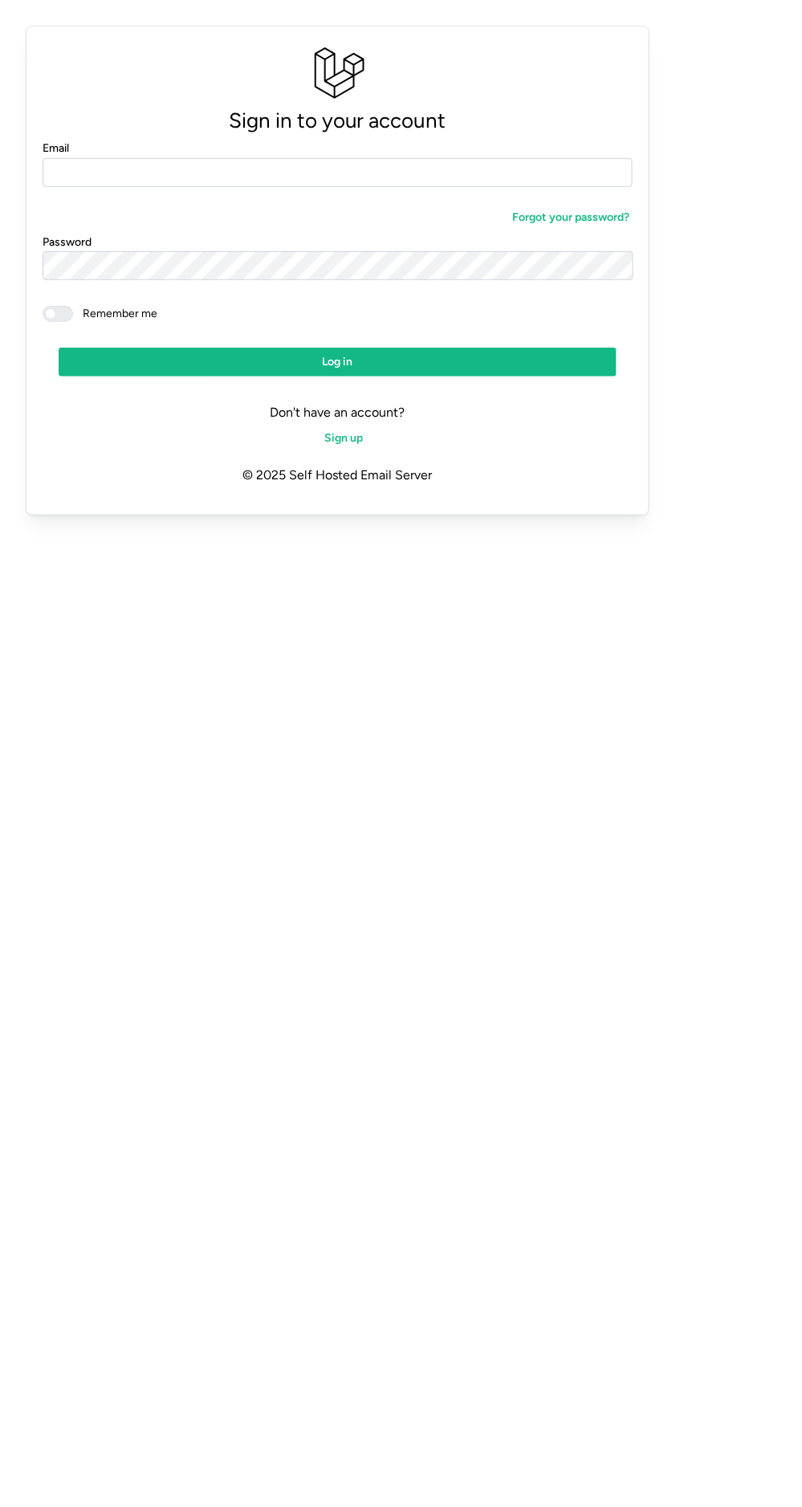
click at [352, 437] on span "Sign up" at bounding box center [343, 438] width 39 height 27
